Goal: Find specific page/section: Find specific page/section

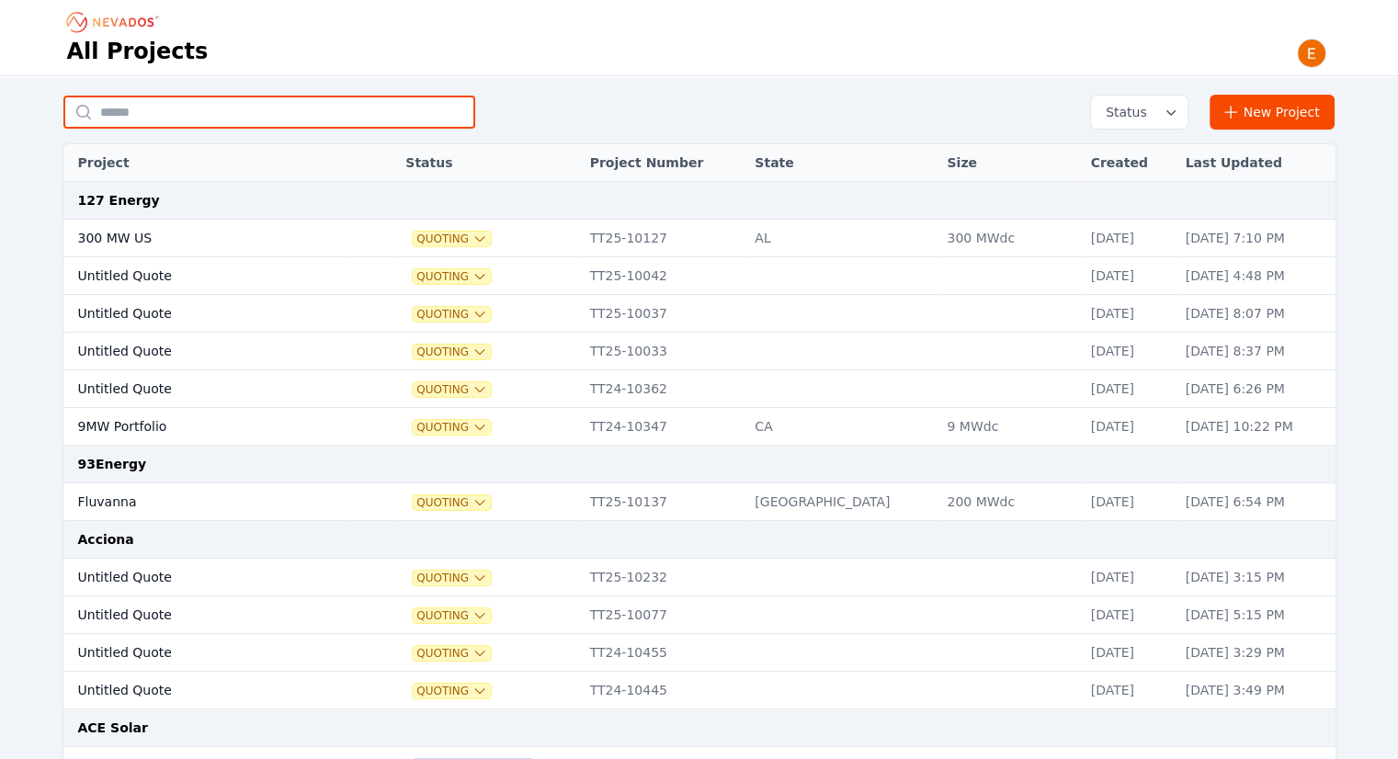
click at [243, 108] on input "text" at bounding box center [269, 112] width 412 height 33
type input "*********"
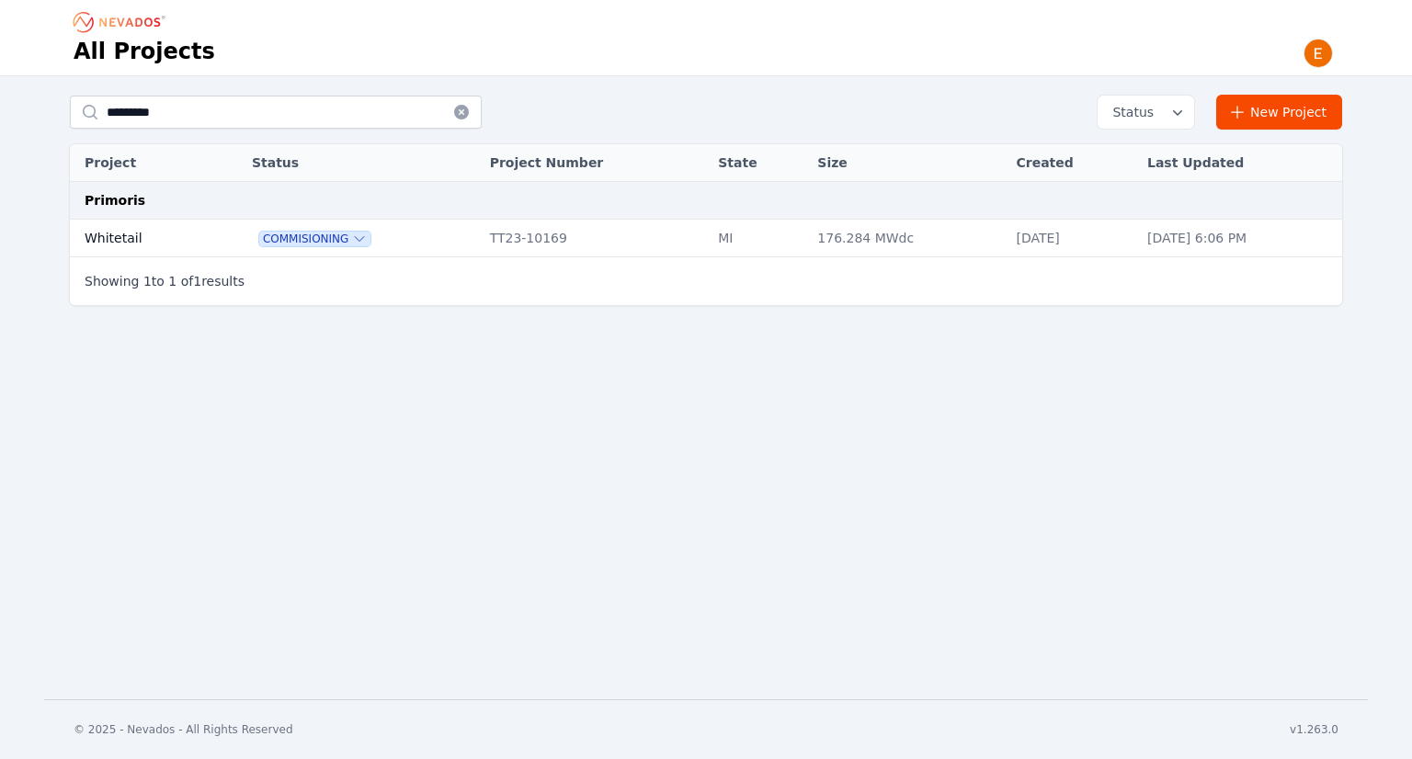
click at [200, 244] on td "Whitetail" at bounding box center [140, 239] width 141 height 38
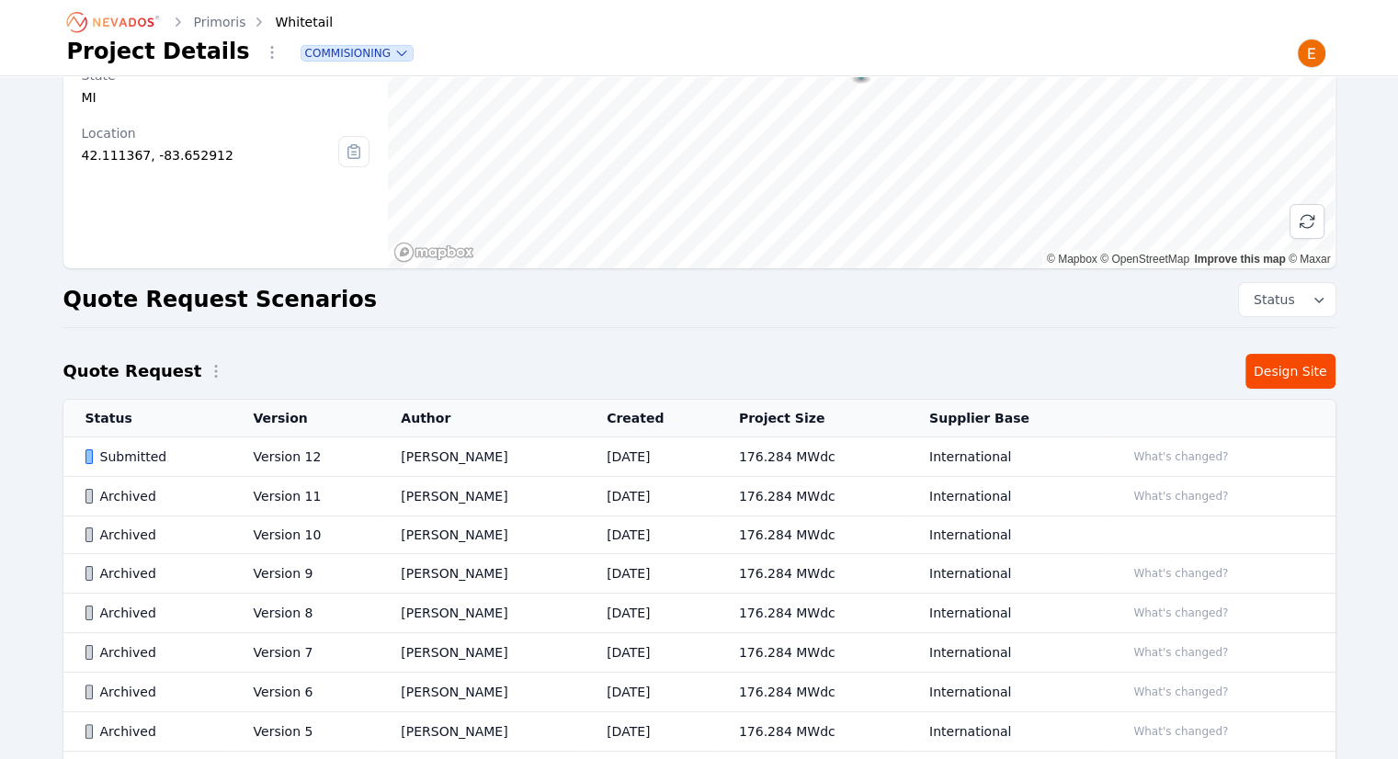
scroll to position [78, 0]
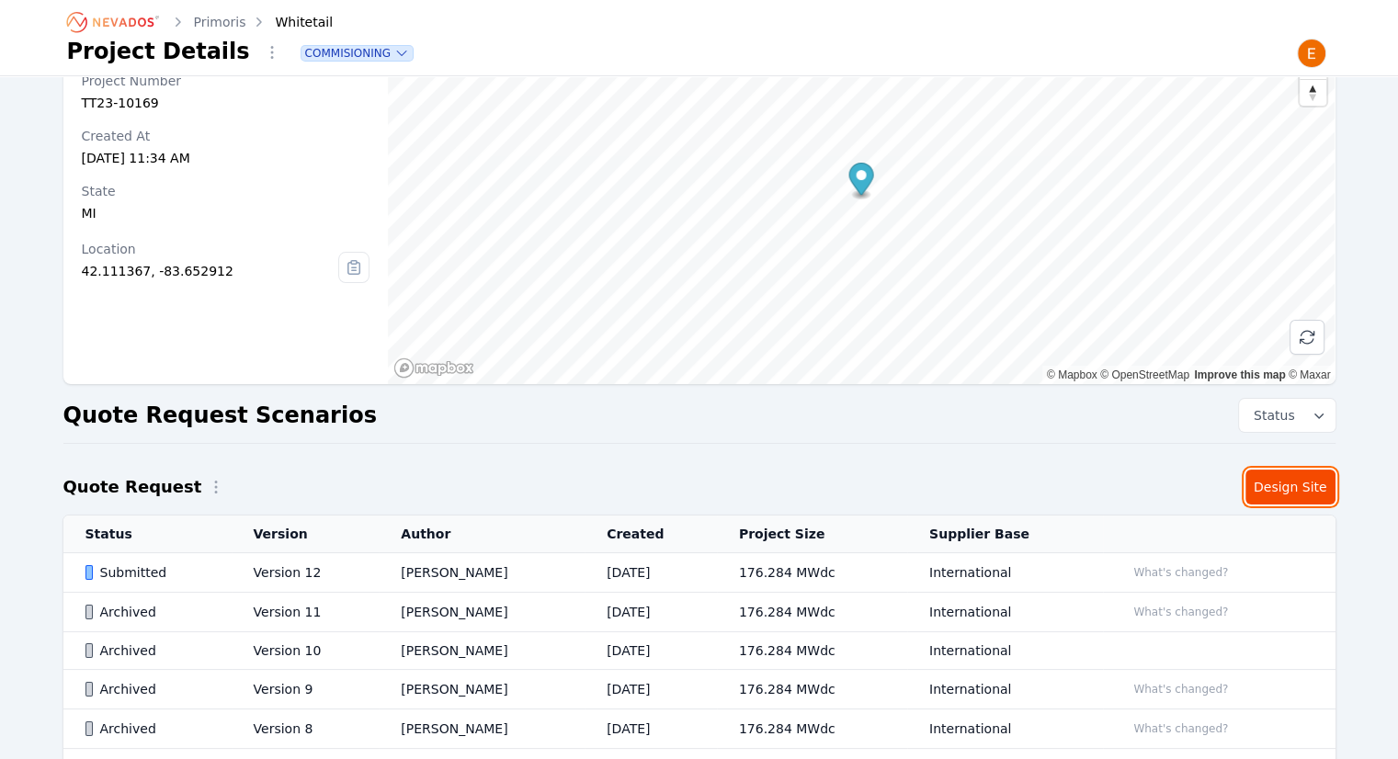
click at [1325, 485] on link "Design Site" at bounding box center [1290, 487] width 90 height 35
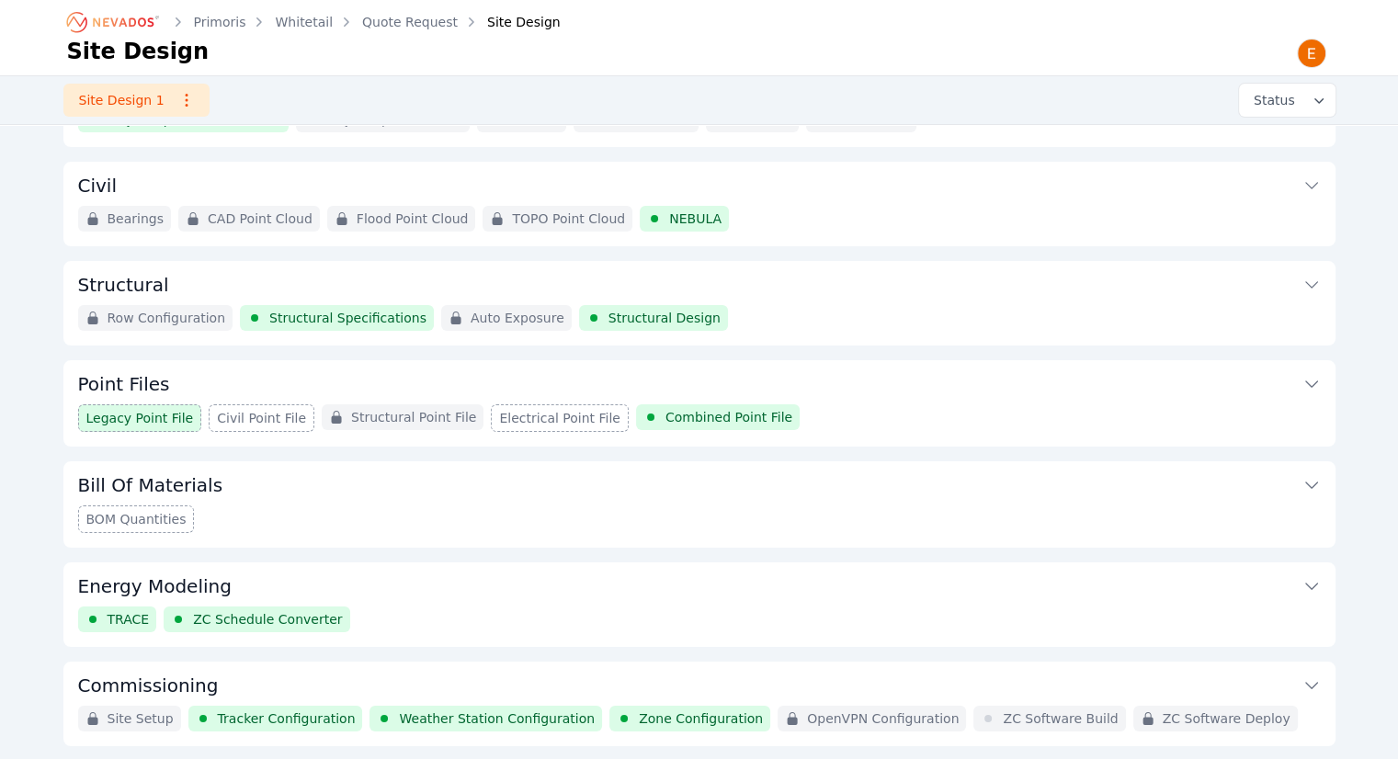
scroll to position [133, 0]
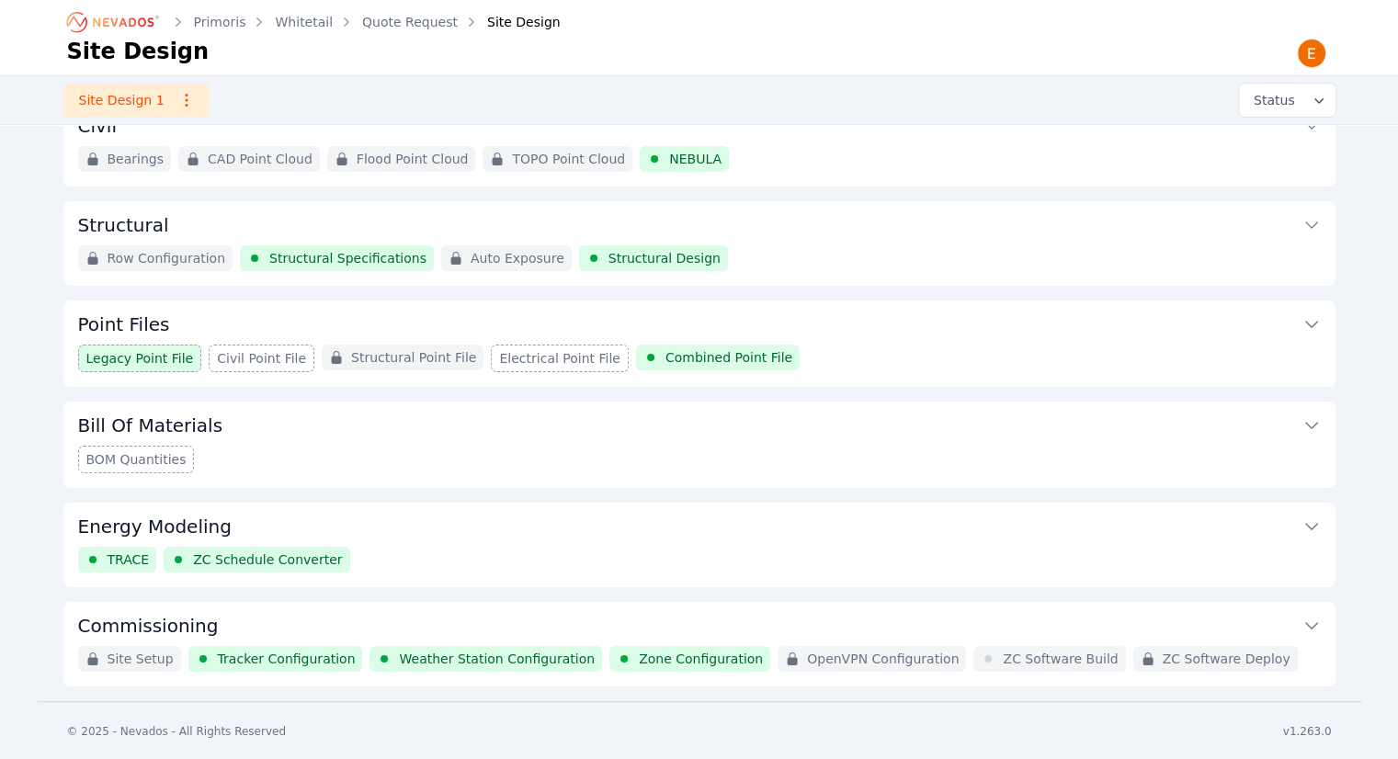
click at [713, 528] on button "Energy Modeling" at bounding box center [699, 525] width 1242 height 44
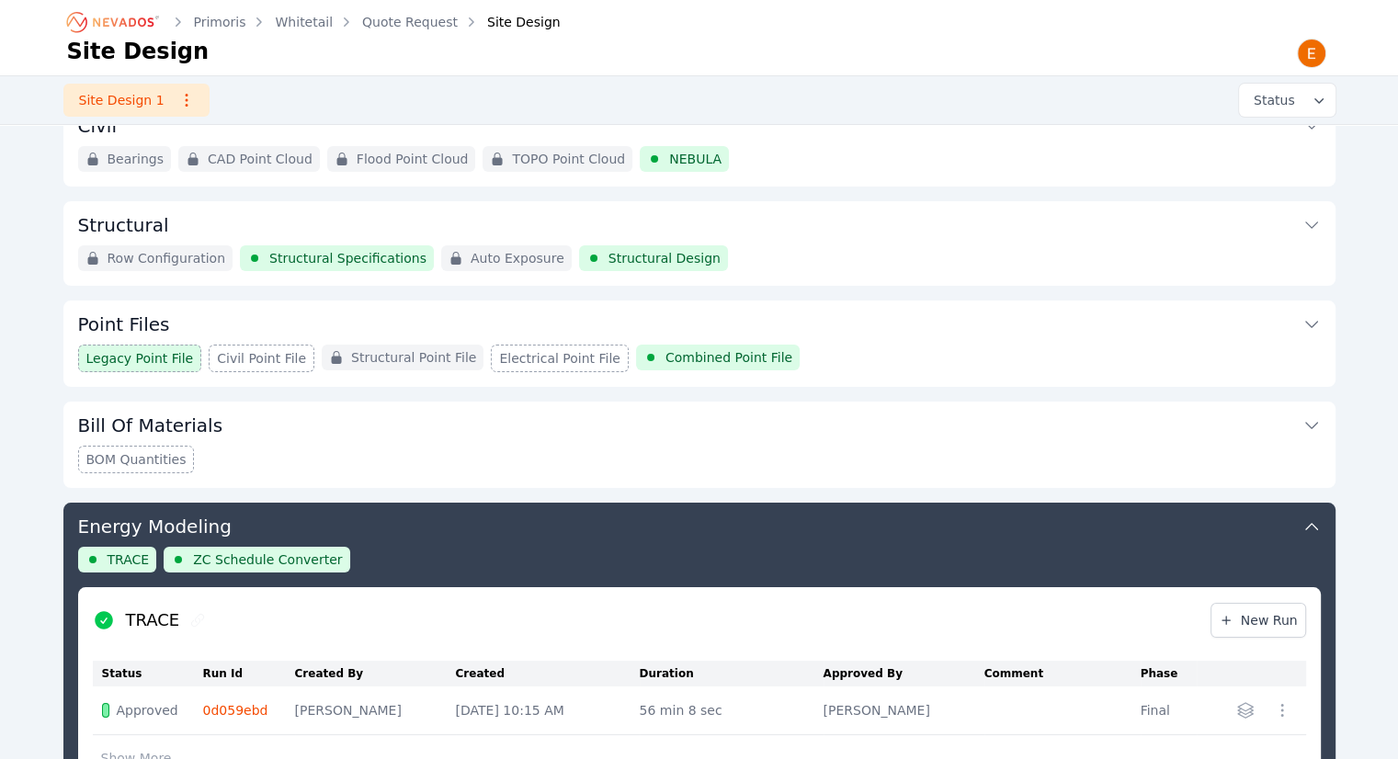
scroll to position [496, 0]
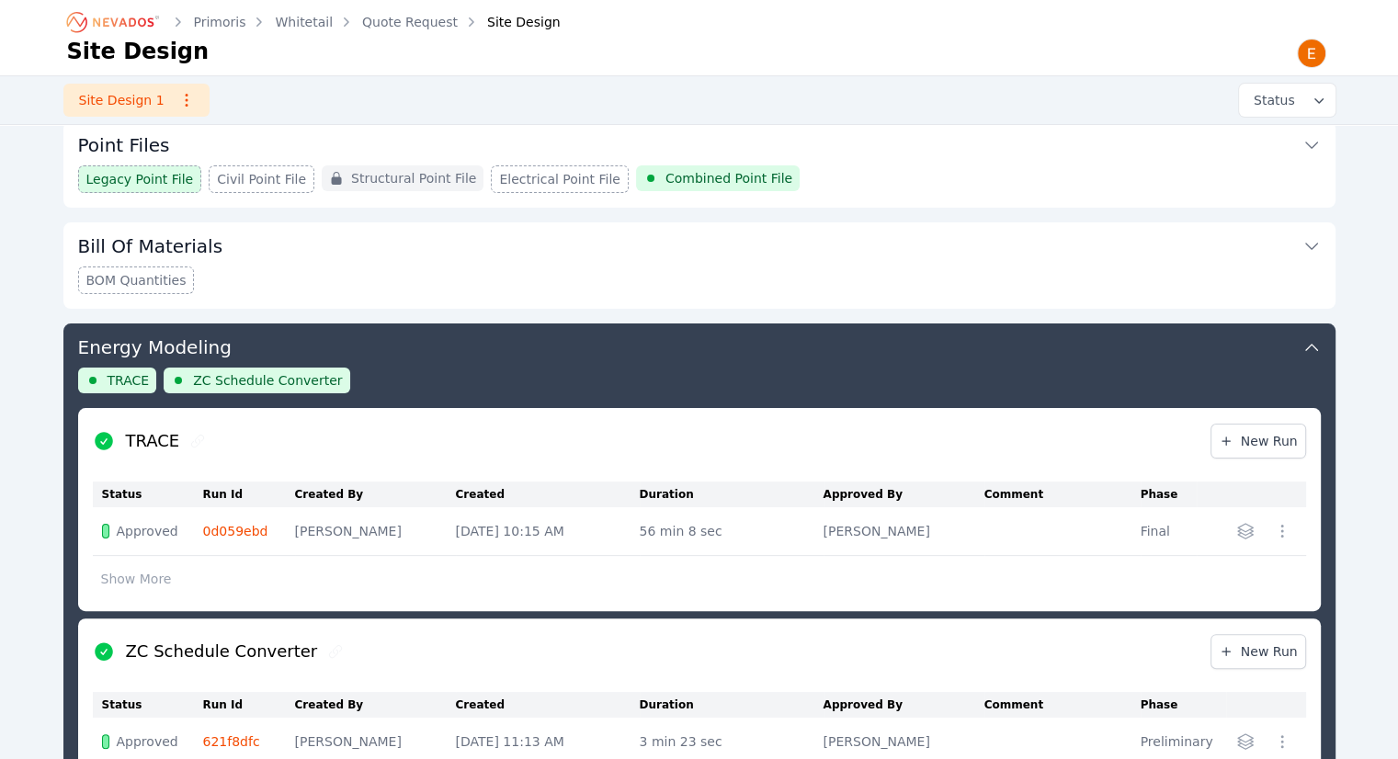
click at [684, 374] on div "TRACE ZC Schedule Converter" at bounding box center [699, 388] width 1242 height 40
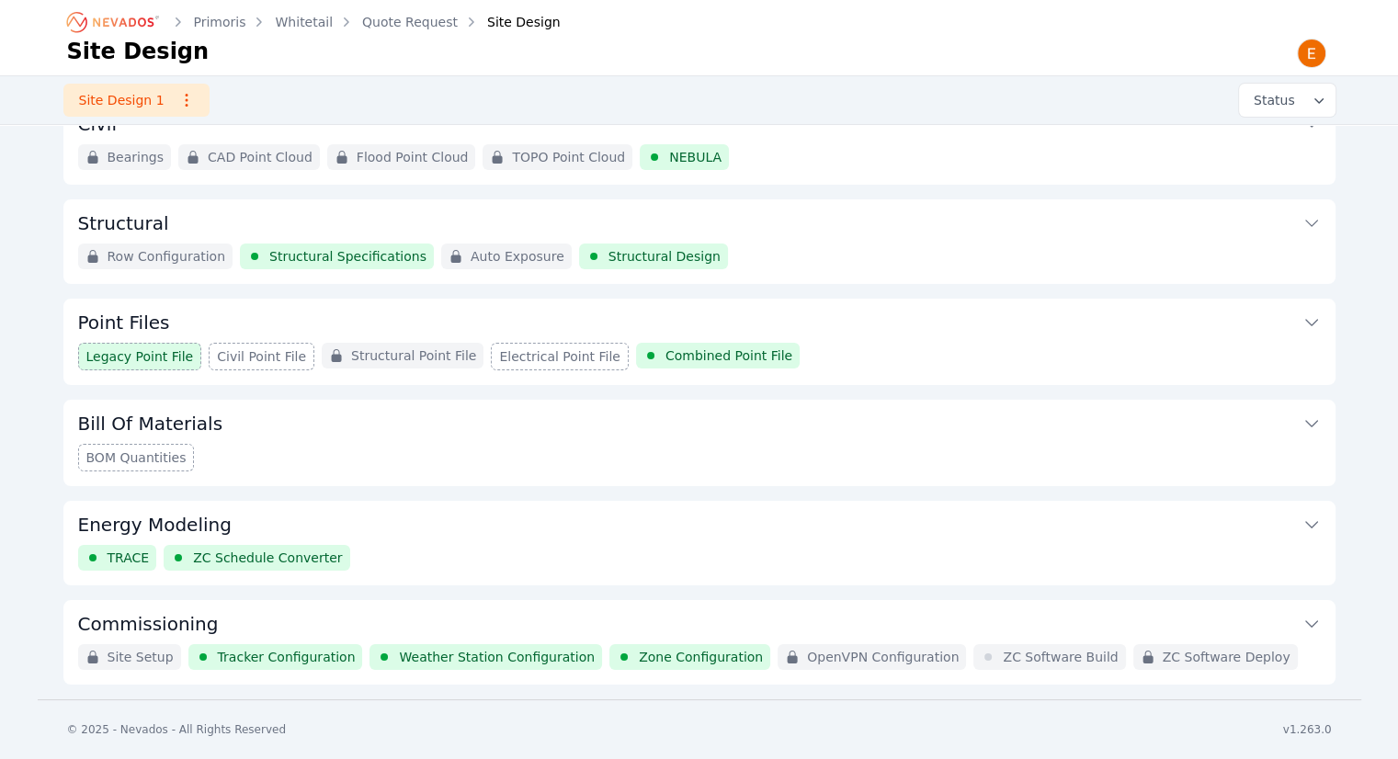
scroll to position [133, 0]
click at [621, 633] on button "Commissioning" at bounding box center [699, 624] width 1242 height 44
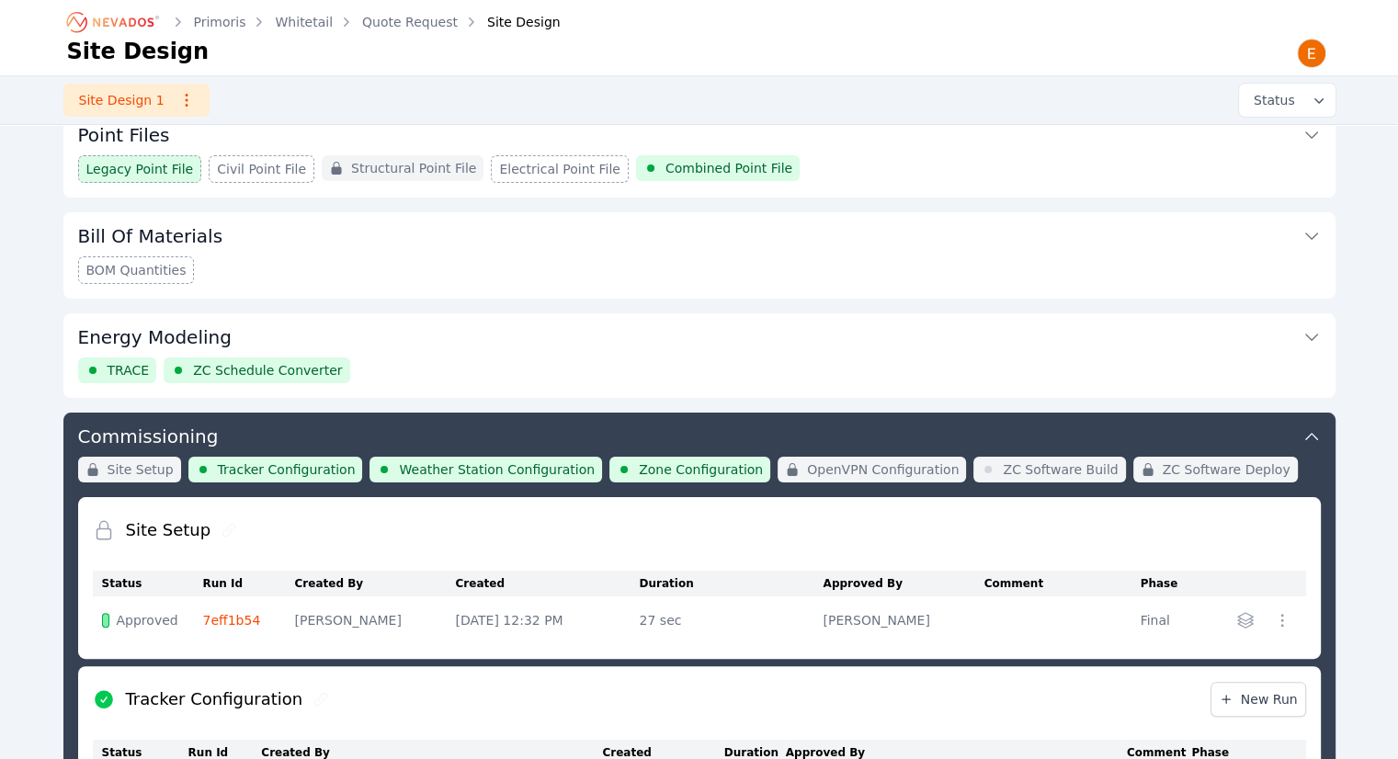
scroll to position [355, 0]
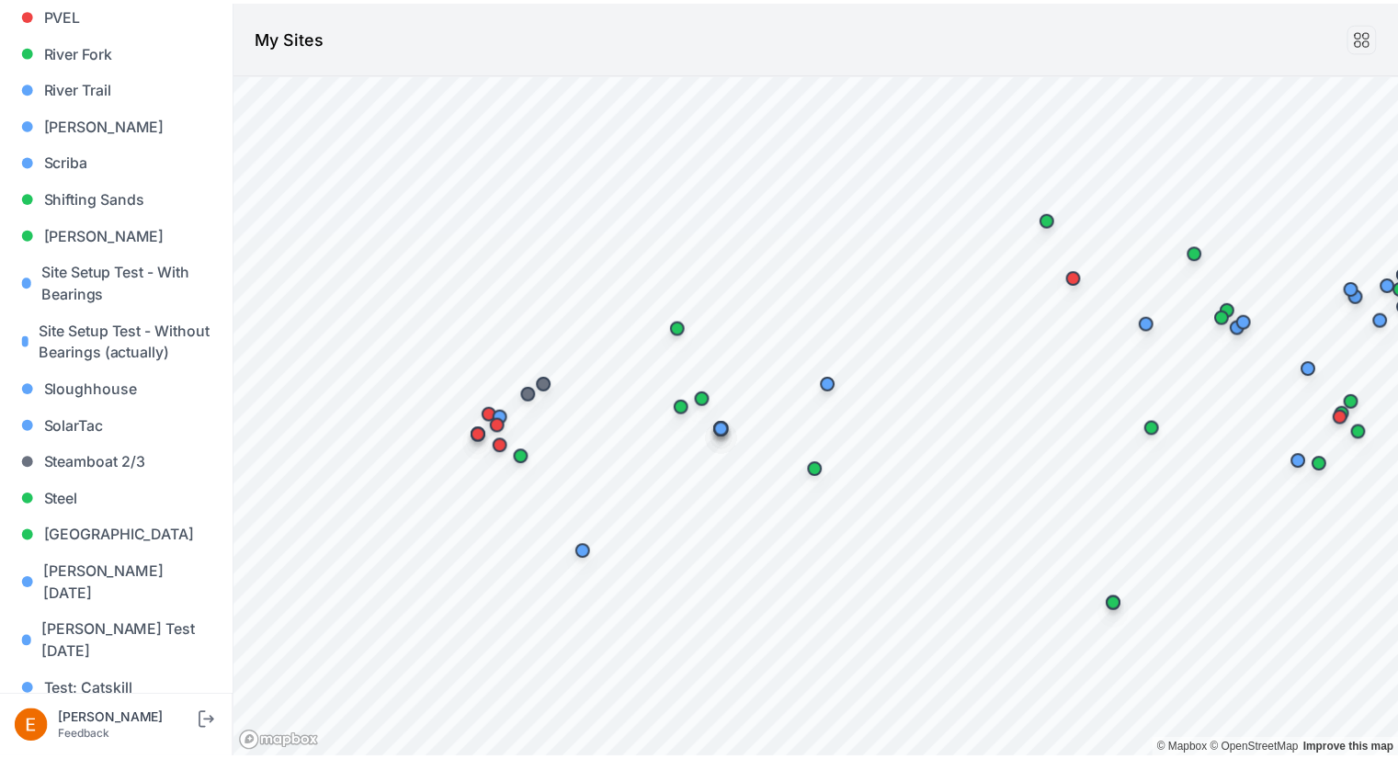
scroll to position [1819, 0]
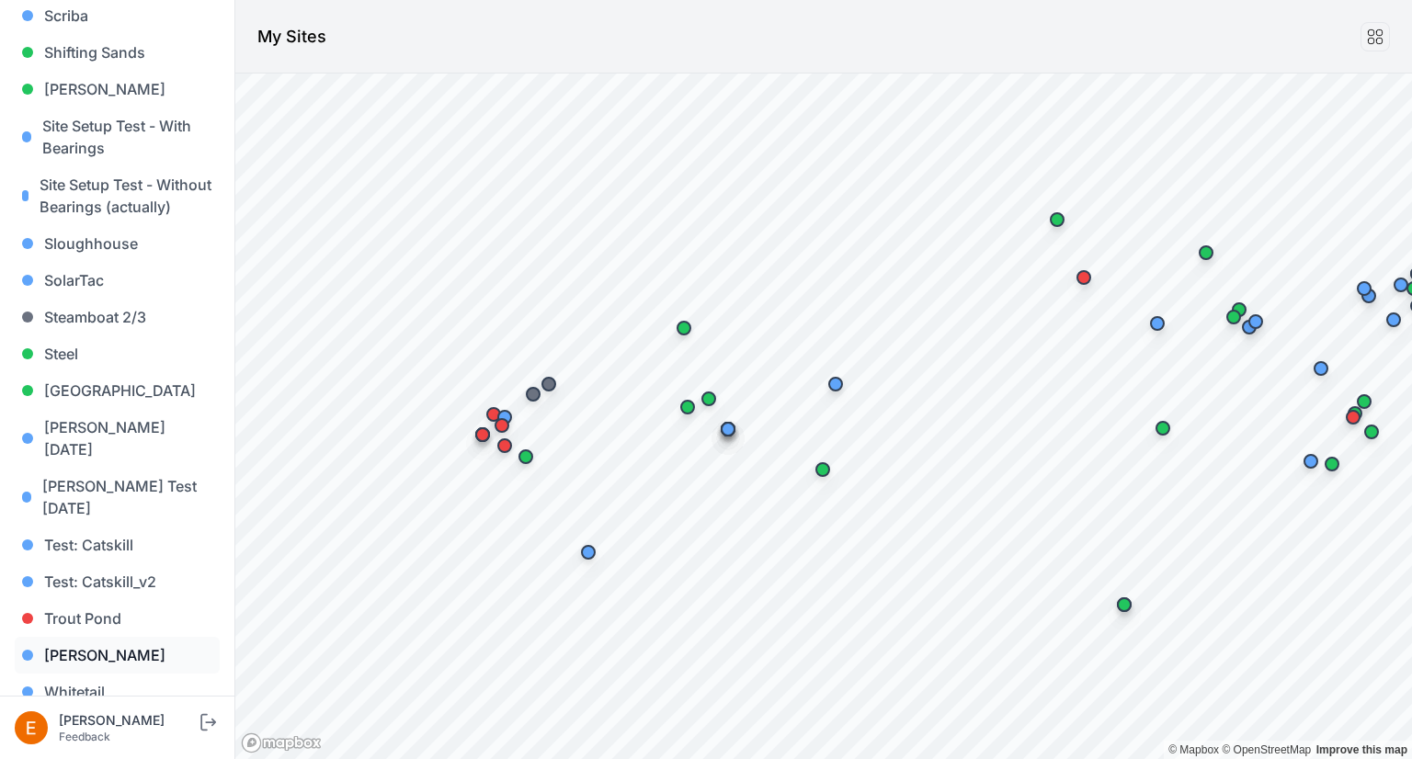
click at [39, 637] on link "[PERSON_NAME]" at bounding box center [117, 655] width 205 height 37
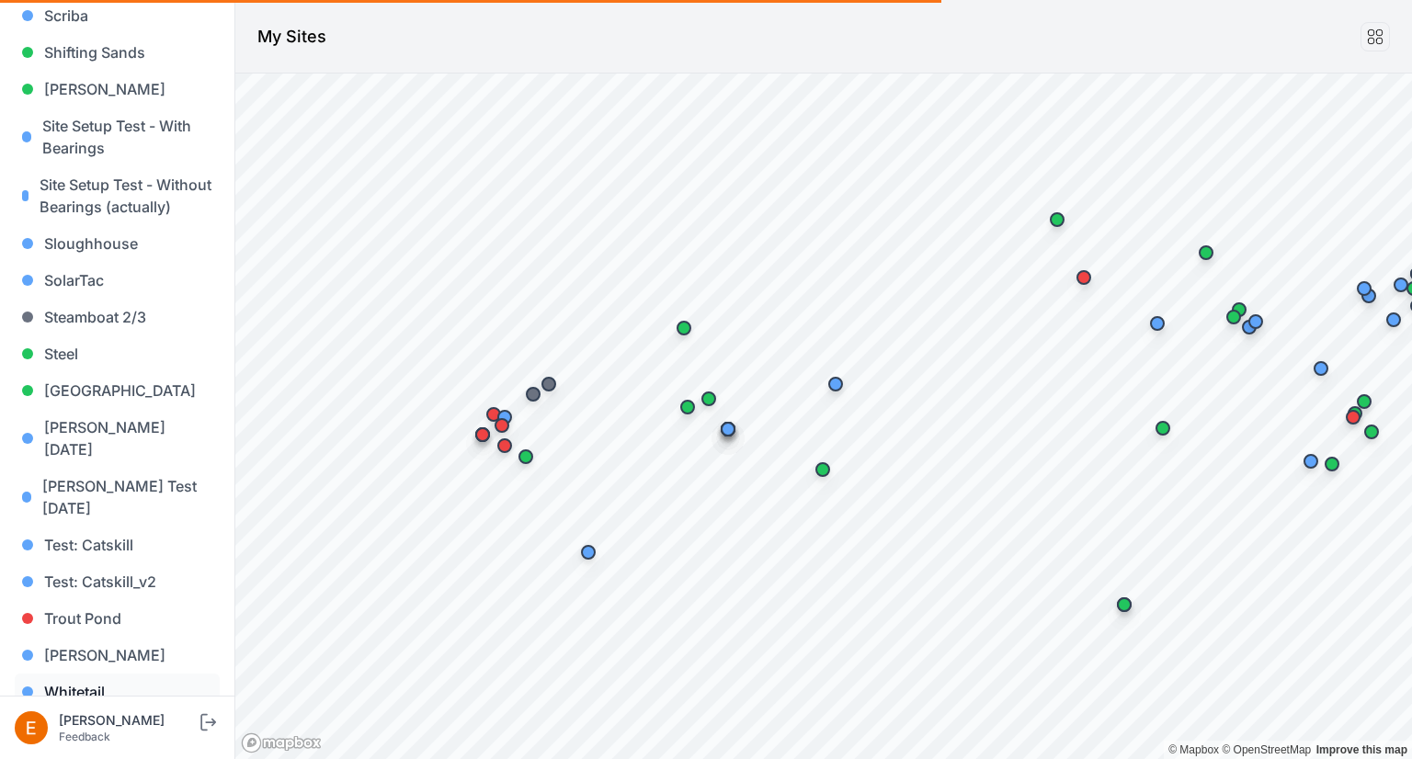
click at [54, 674] on link "Whitetail" at bounding box center [117, 692] width 205 height 37
